Goal: Task Accomplishment & Management: Manage account settings

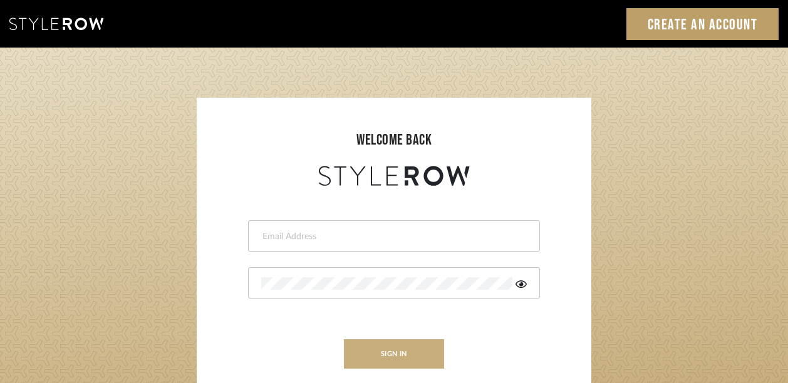
type input "ktyler@morgantewilson.com"
click at [396, 346] on button "sign in" at bounding box center [394, 354] width 100 height 29
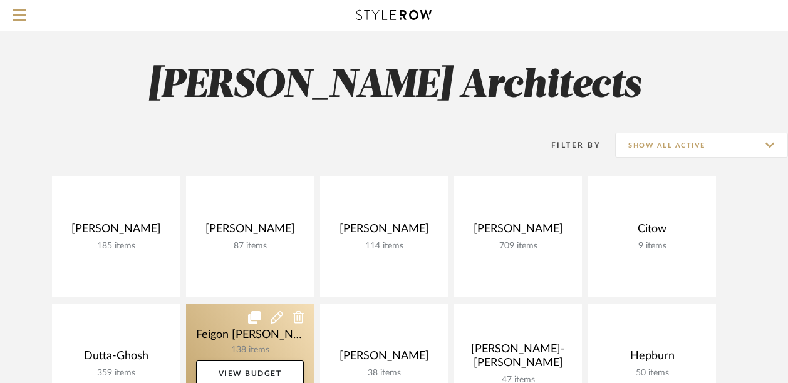
click at [264, 334] on link at bounding box center [250, 364] width 128 height 121
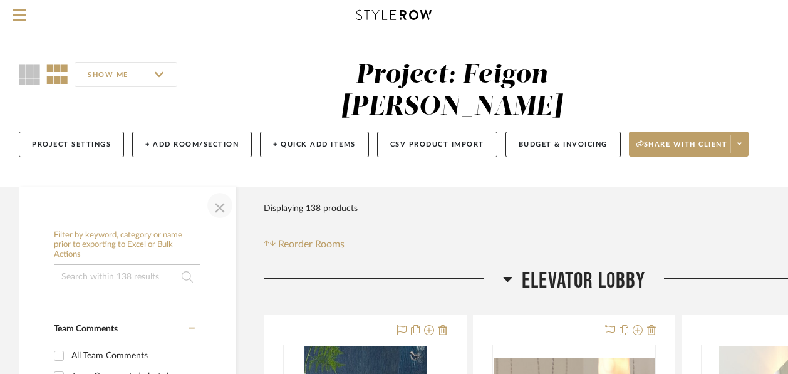
click at [218, 190] on span "button" at bounding box center [220, 205] width 30 height 30
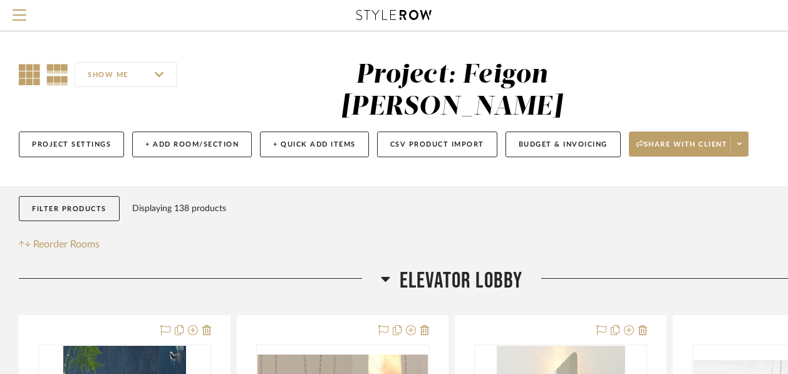
click at [29, 81] on icon at bounding box center [29, 74] width 21 height 21
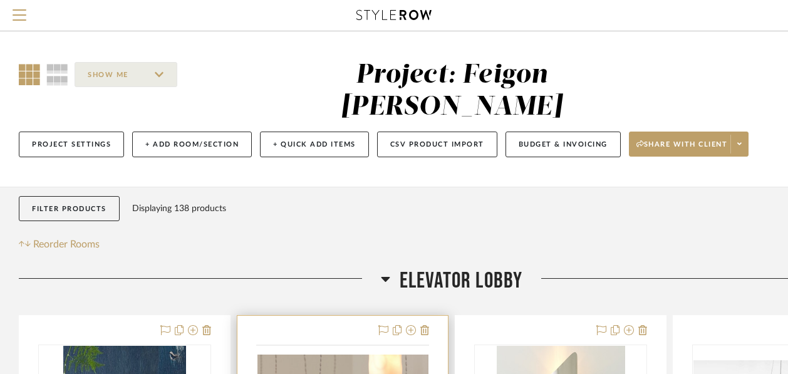
scroll to position [188, 0]
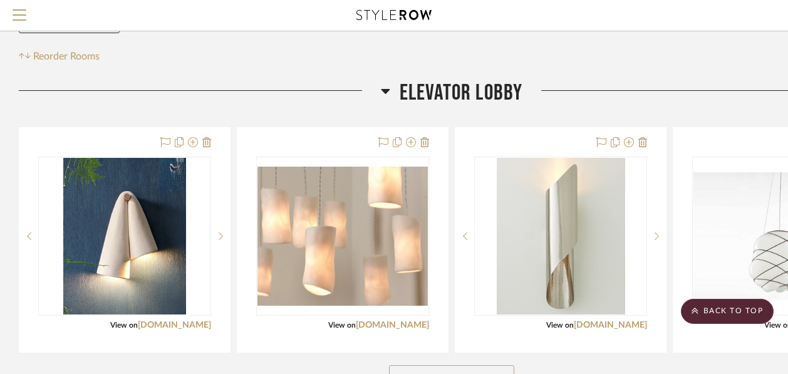
click at [439, 365] on button "See More" at bounding box center [451, 377] width 125 height 25
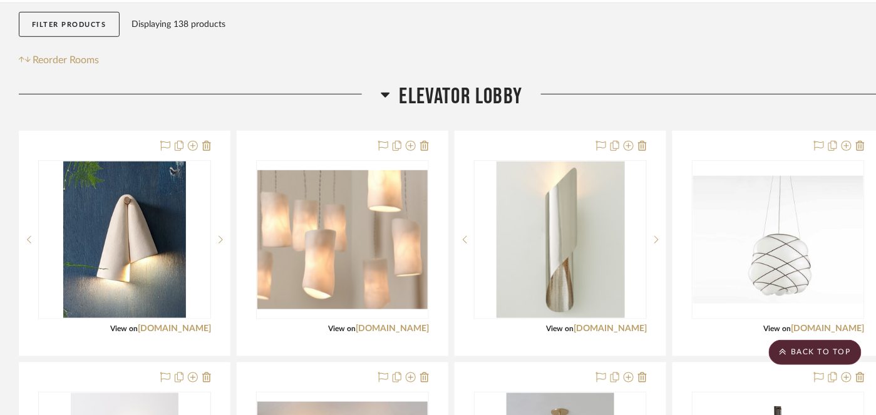
scroll to position [313, 0]
